Goal: Find specific page/section: Find specific page/section

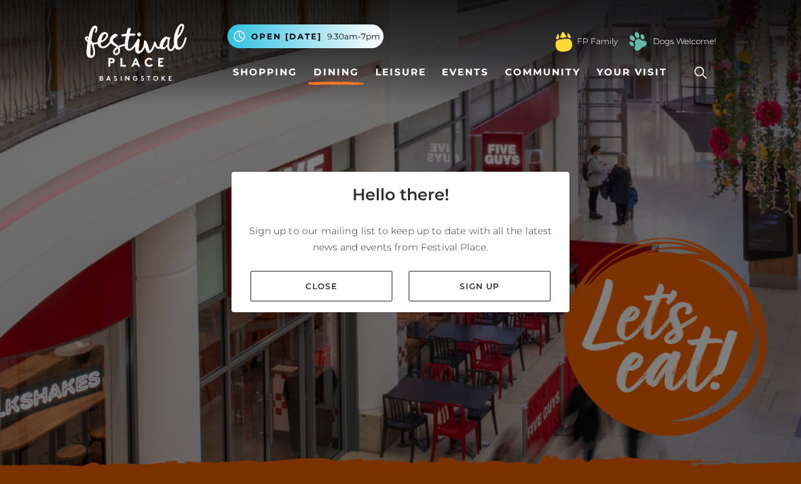
click at [341, 301] on link "Close" at bounding box center [321, 286] width 142 height 31
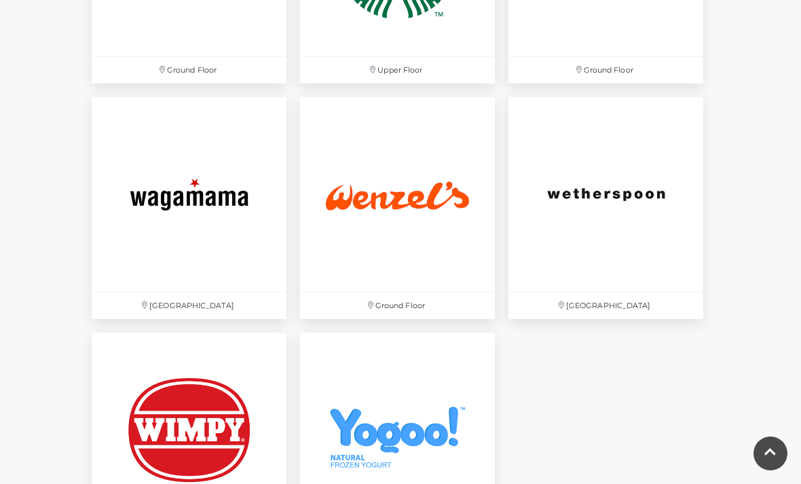
scroll to position [3864, 0]
click at [616, 203] on img at bounding box center [605, 195] width 195 height 195
click at [600, 206] on img at bounding box center [605, 195] width 195 height 195
click at [598, 199] on img at bounding box center [605, 195] width 195 height 195
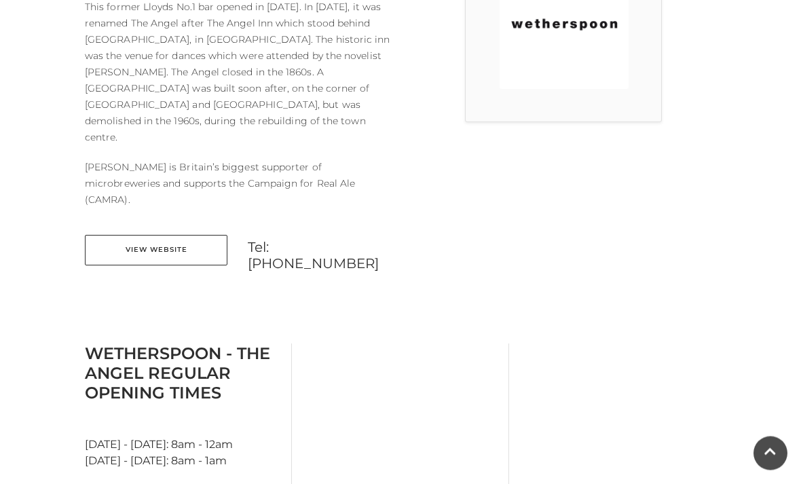
scroll to position [454, 0]
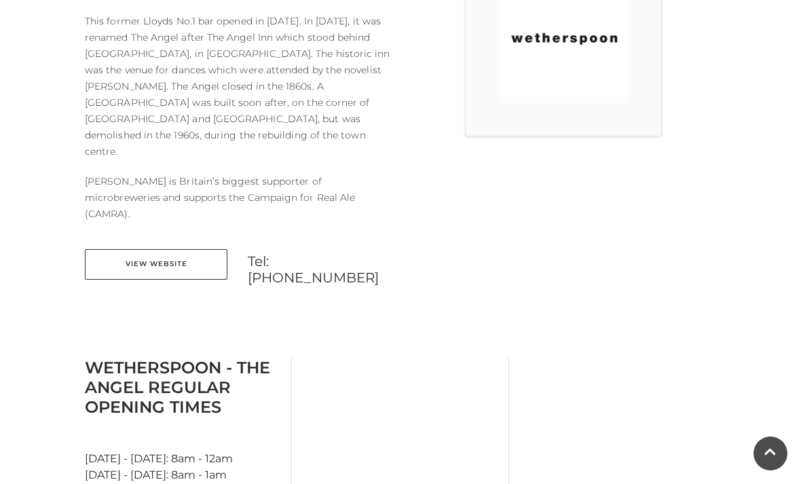
click at [168, 249] on link "View Website" at bounding box center [156, 264] width 142 height 31
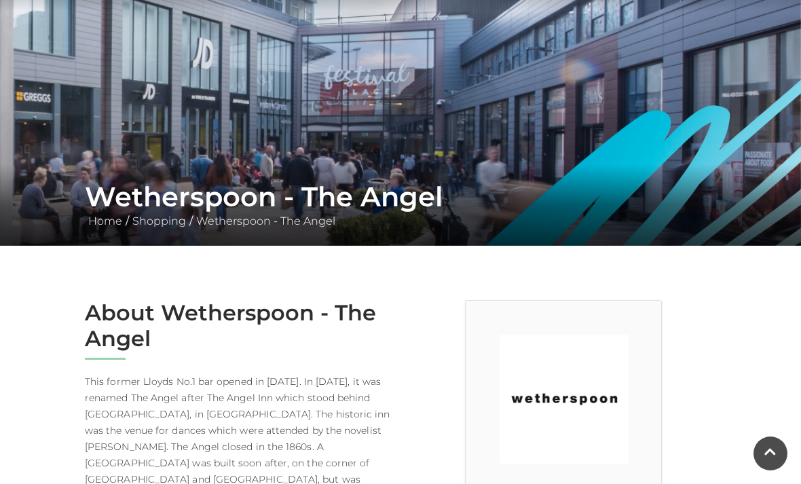
scroll to position [88, 0]
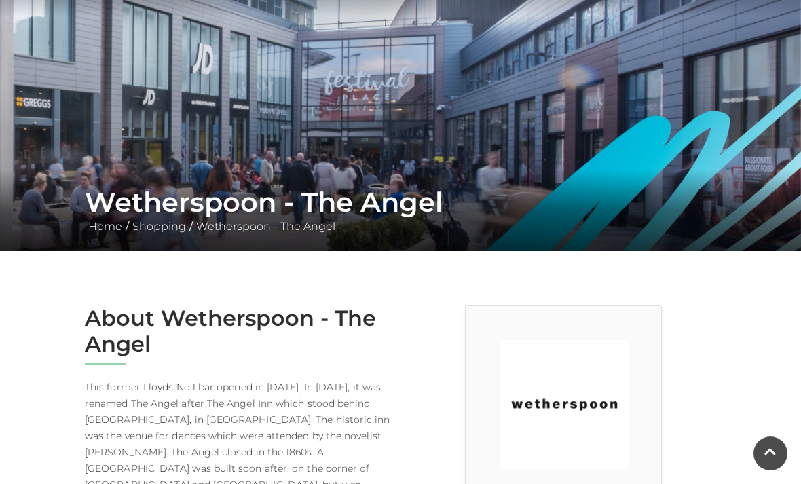
click at [311, 224] on link "Wetherspoon - The Angel" at bounding box center [266, 226] width 146 height 13
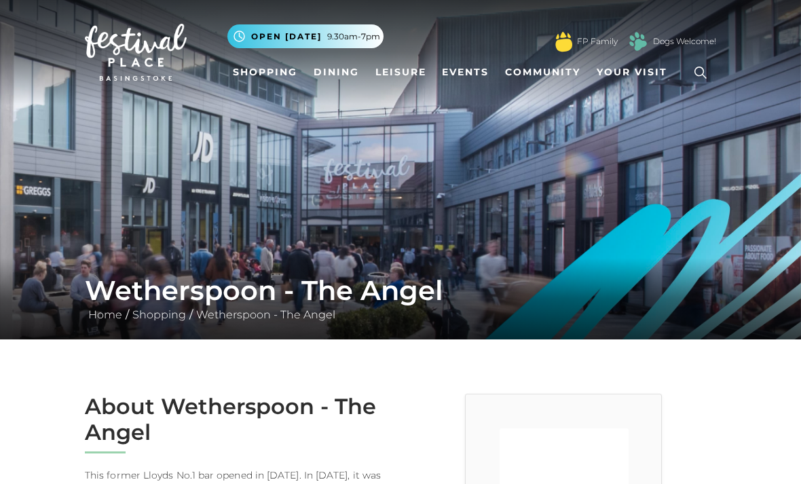
click at [341, 75] on link "Dining" at bounding box center [336, 72] width 56 height 25
